Goal: Navigation & Orientation: Go to known website

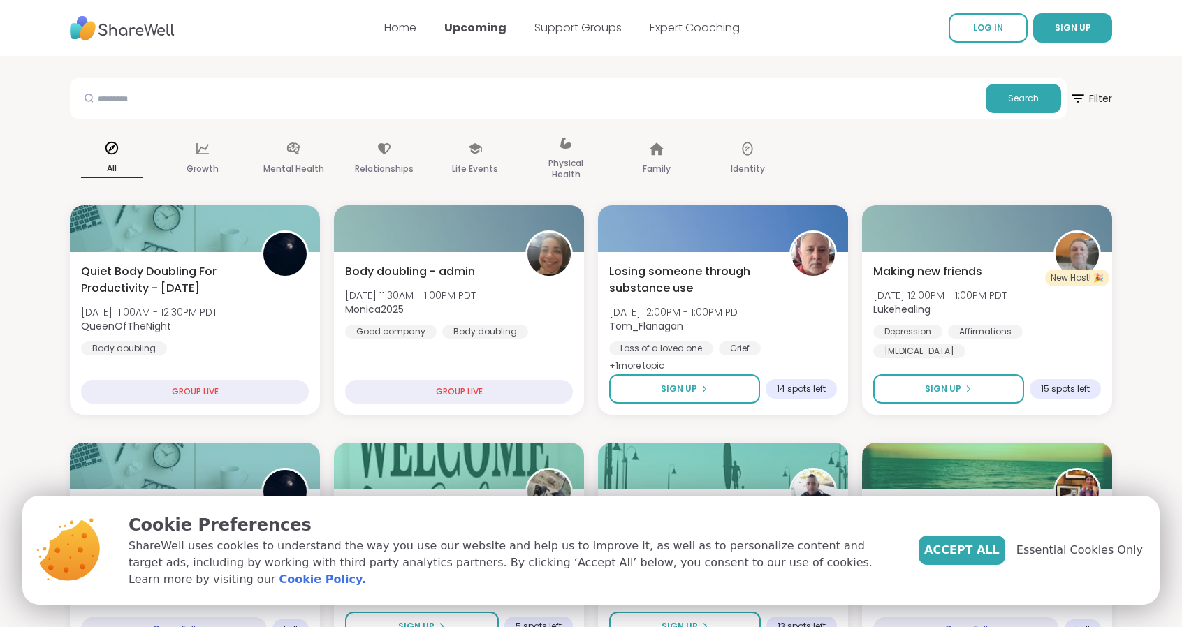
click at [967, 22] on link "LOG IN" at bounding box center [988, 27] width 79 height 29
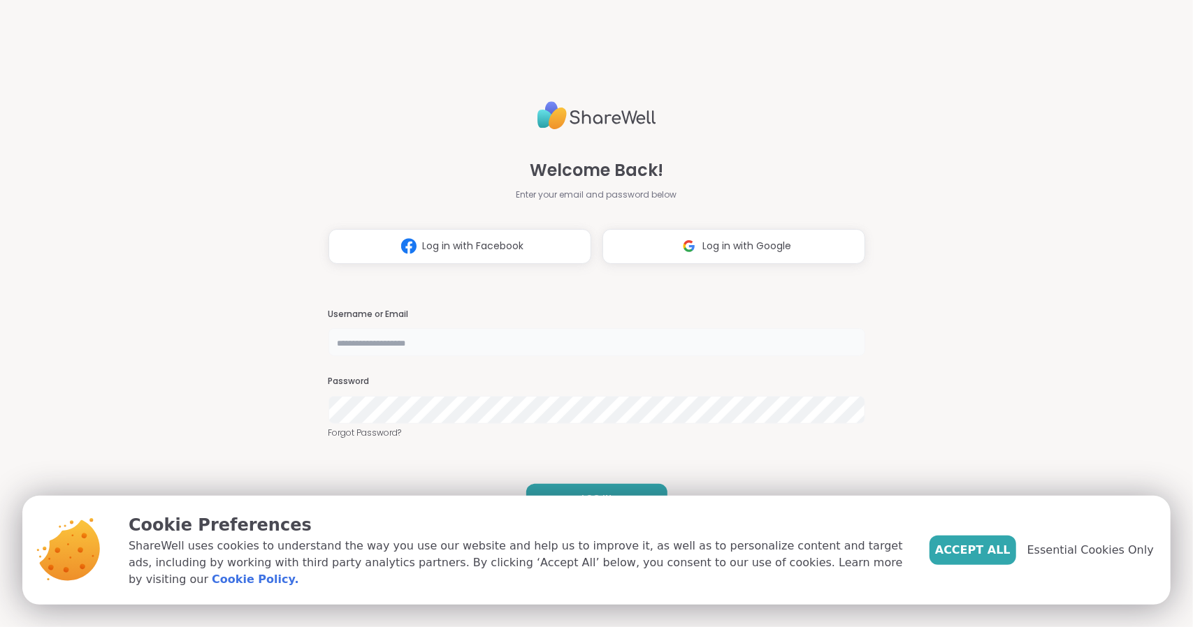
type input "**********"
click at [612, 487] on button "LOG IN" at bounding box center [596, 498] width 141 height 29
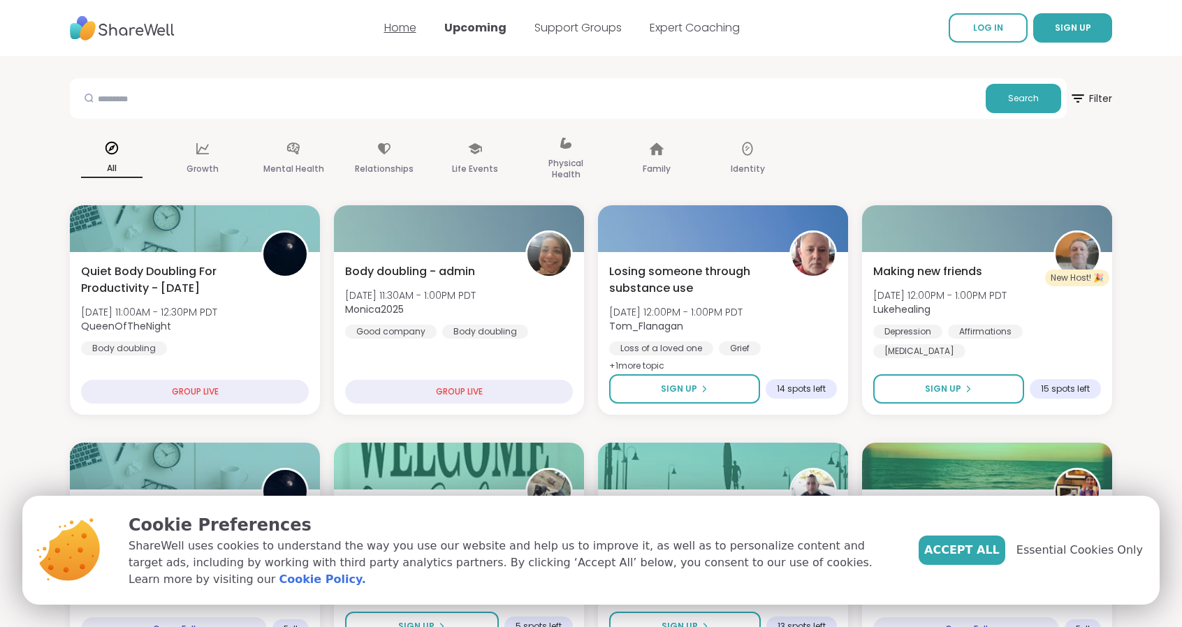
click at [405, 23] on link "Home" at bounding box center [400, 28] width 32 height 16
